Goal: Information Seeking & Learning: Check status

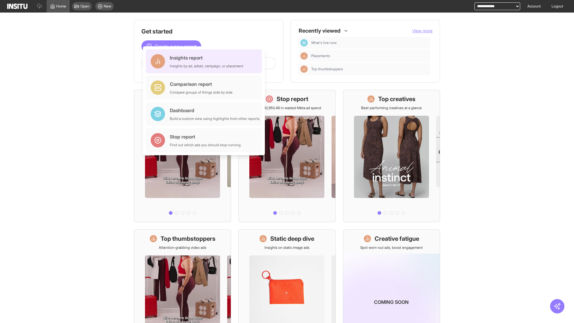
click at [206, 61] on div "Insights report Insights by ad, adset, campaign, or placement" at bounding box center [207, 61] width 74 height 14
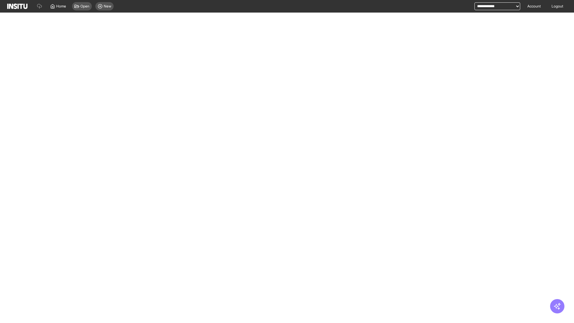
select select "**"
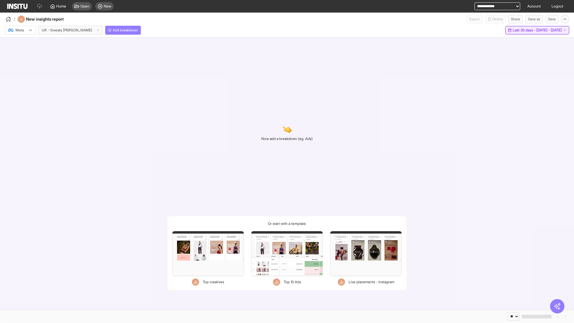
click at [525, 30] on span "Last 30 days - [DATE] - [DATE]" at bounding box center [537, 30] width 49 height 5
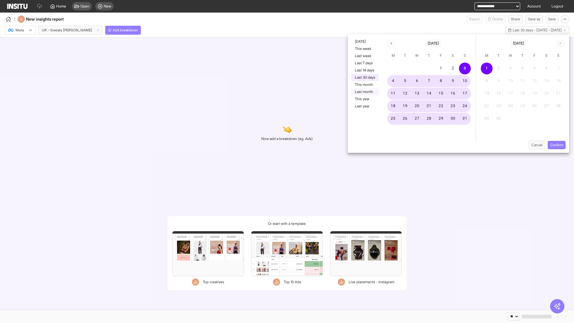
click at [365, 92] on button "Last month" at bounding box center [366, 91] width 28 height 7
